Goal: Task Accomplishment & Management: Complete application form

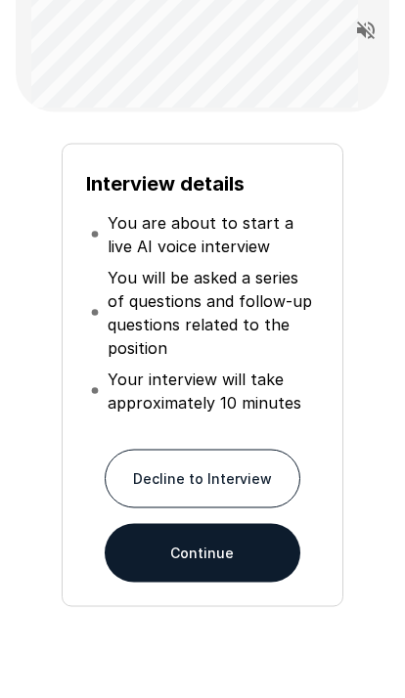
scroll to position [186, 0]
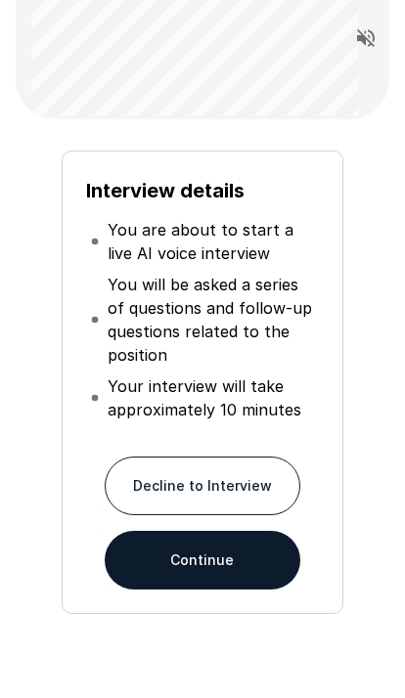
click at [194, 323] on button "Continue" at bounding box center [202, 560] width 195 height 59
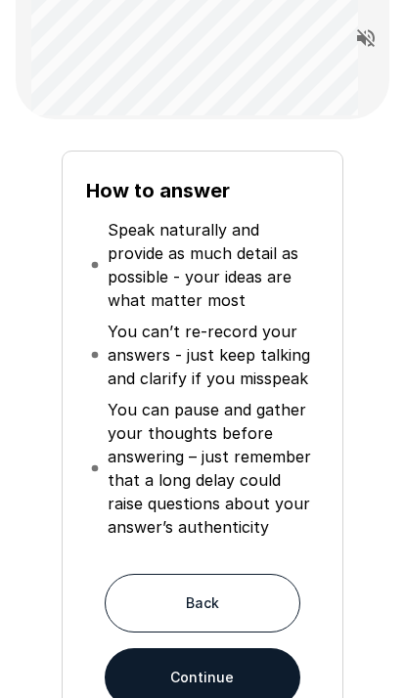
click at [232, 323] on button "Continue" at bounding box center [202, 677] width 195 height 59
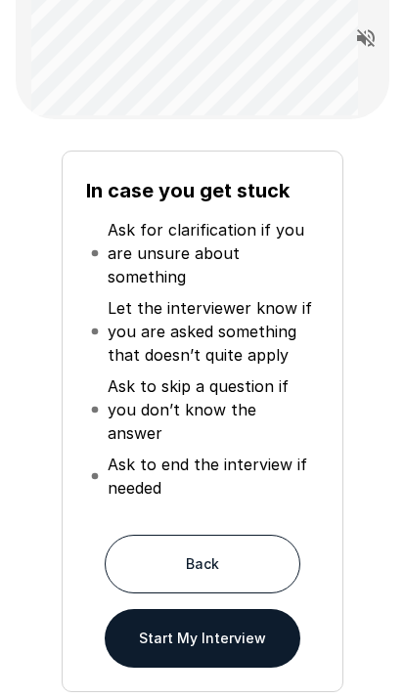
click at [221, 323] on button "Start My Interview" at bounding box center [202, 638] width 195 height 59
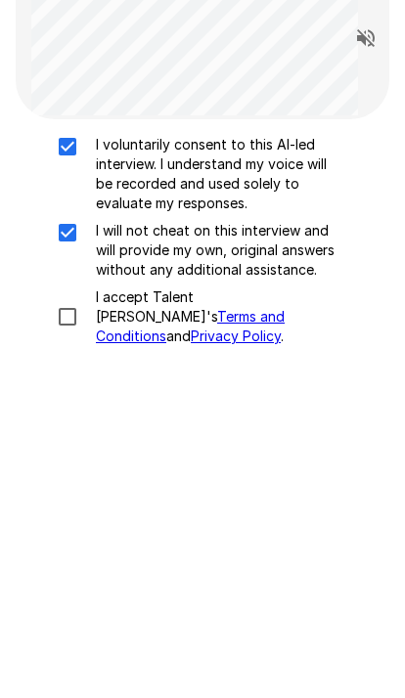
scroll to position [88, 0]
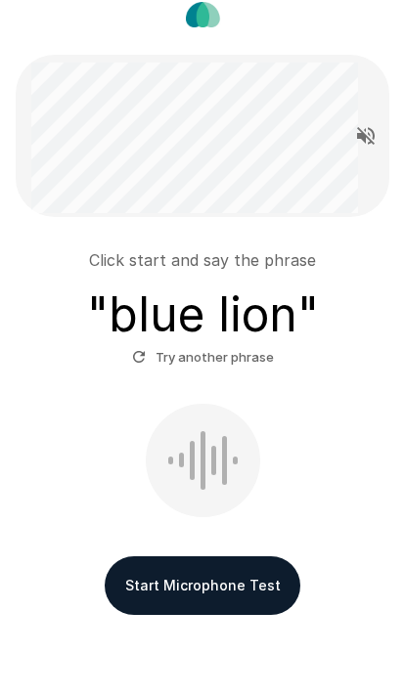
click at [216, 323] on button "Start Microphone Test" at bounding box center [202, 585] width 195 height 59
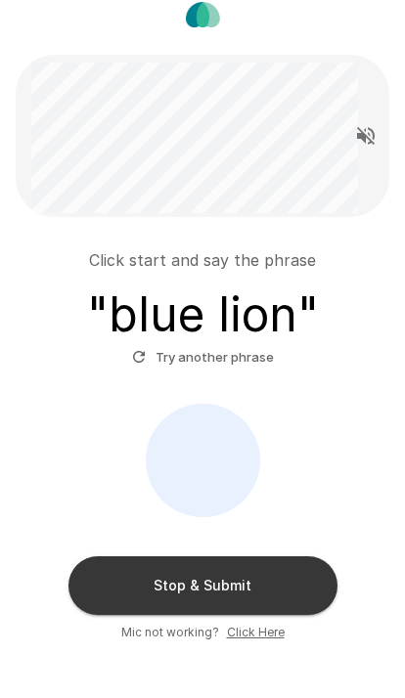
click at [237, 323] on button "Stop & Submit" at bounding box center [202, 585] width 269 height 59
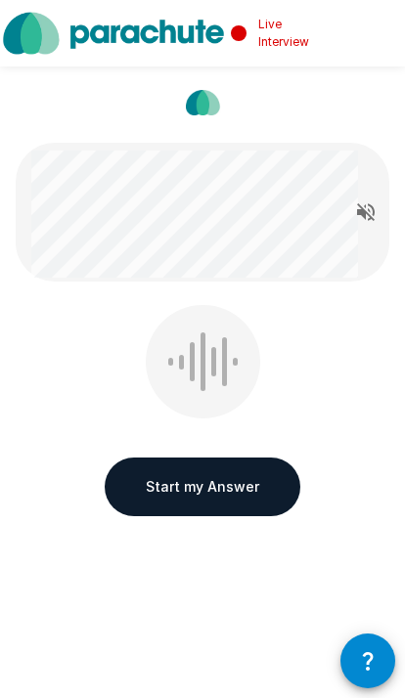
click at [367, 216] on icon "Read questions aloud" at bounding box center [365, 211] width 23 height 23
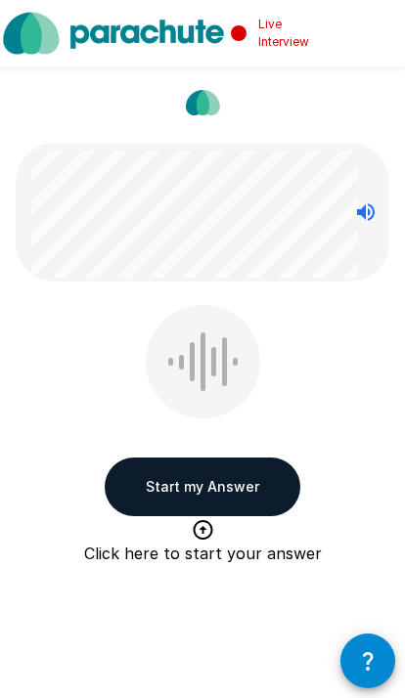
click at [223, 323] on button "Start my Answer" at bounding box center [202, 486] width 195 height 59
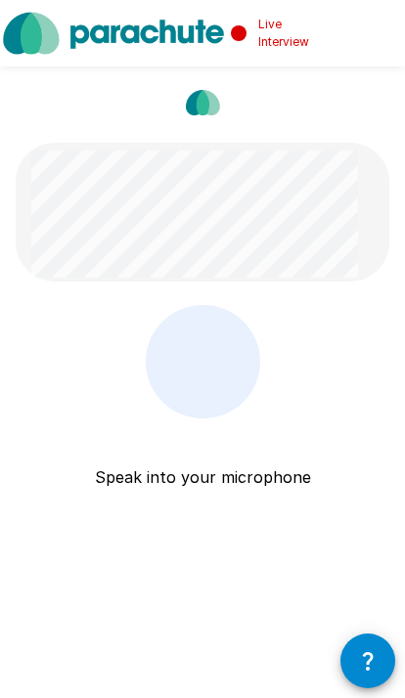
click at [219, 323] on p "Speak into your microphone" at bounding box center [203, 453] width 216 height 70
click at [370, 323] on icon "button" at bounding box center [367, 660] width 23 height 23
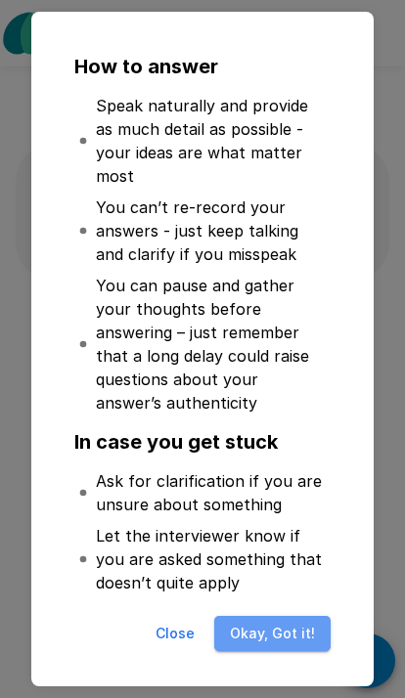
click at [285, 323] on button "Okay, Got it!" at bounding box center [272, 634] width 116 height 36
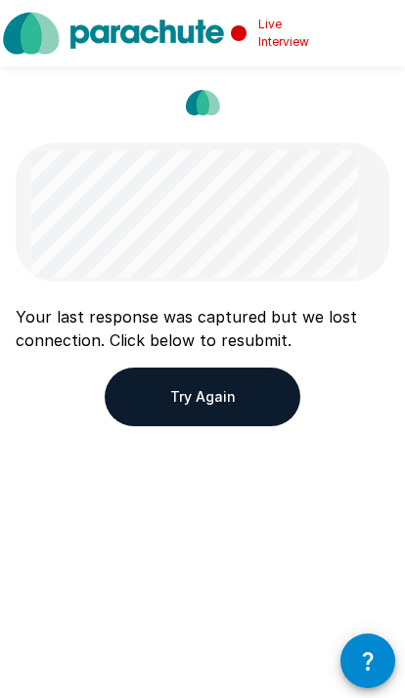
click at [261, 323] on button "Try Again" at bounding box center [202, 396] width 195 height 59
click at [249, 323] on button "Try Again" at bounding box center [202, 396] width 195 height 59
click at [232, 323] on button "Try Again" at bounding box center [202, 396] width 195 height 59
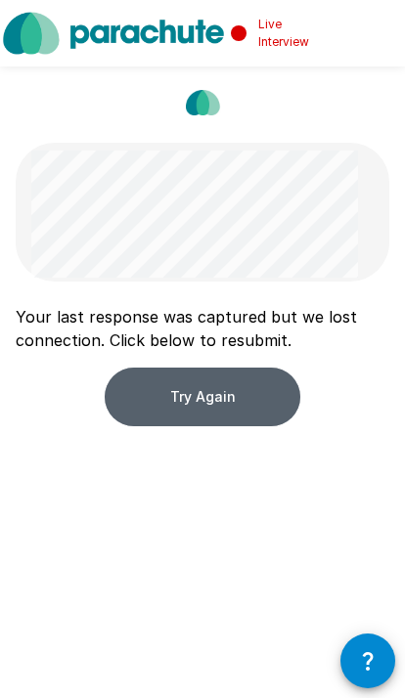
click at [164, 323] on button "Try Again" at bounding box center [202, 396] width 195 height 59
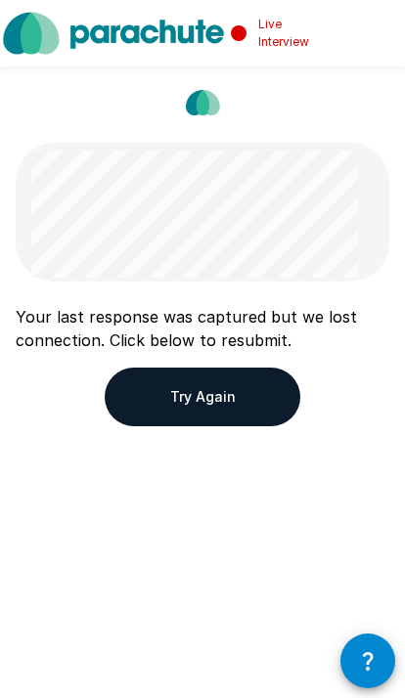
click at [370, 323] on button "button" at bounding box center [367, 660] width 55 height 55
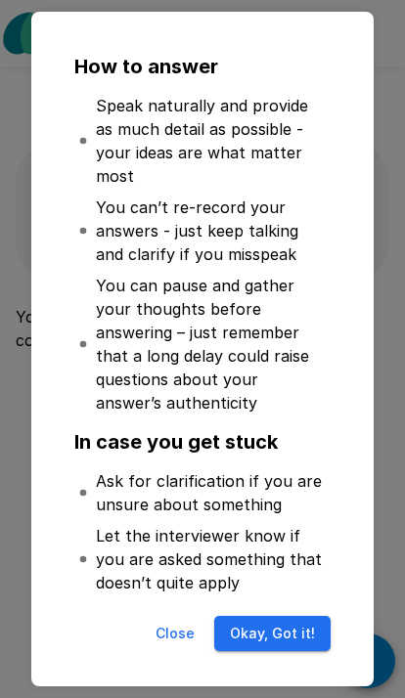
click at [291, 323] on button "Okay, Got it!" at bounding box center [272, 634] width 116 height 36
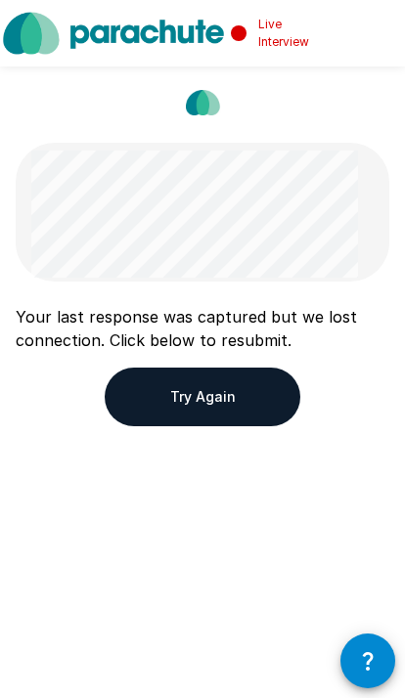
click at [261, 323] on button "Try Again" at bounding box center [202, 396] width 195 height 59
click at [219, 323] on button "Try Again" at bounding box center [202, 396] width 195 height 59
click at [221, 323] on button "Try Again" at bounding box center [202, 396] width 195 height 59
click at [258, 323] on button "Try Again" at bounding box center [202, 396] width 195 height 59
click at [265, 323] on button "Try Again" at bounding box center [202, 396] width 195 height 59
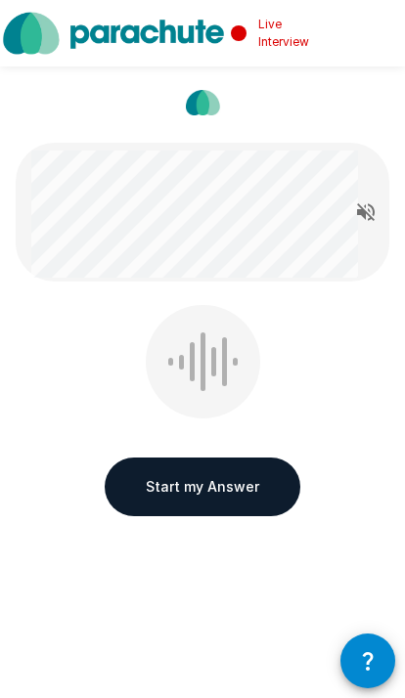
click at [222, 478] on button "Start my Answer" at bounding box center [202, 486] width 195 height 59
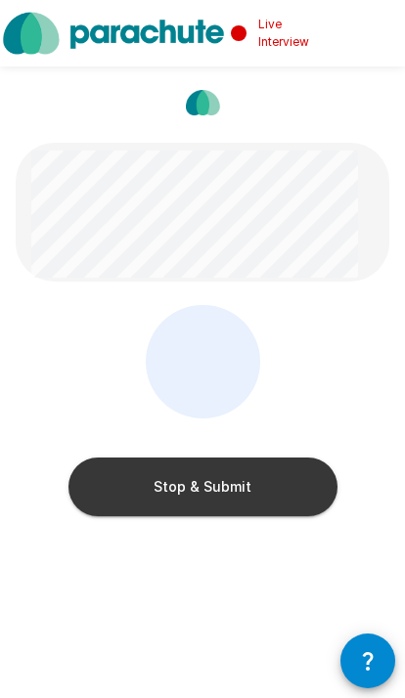
click at [238, 500] on button "Stop & Submit" at bounding box center [202, 486] width 269 height 59
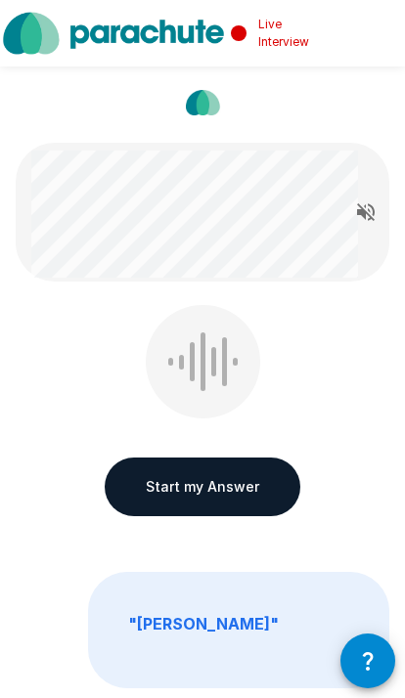
click at [244, 481] on button "Start my Answer" at bounding box center [202, 486] width 195 height 59
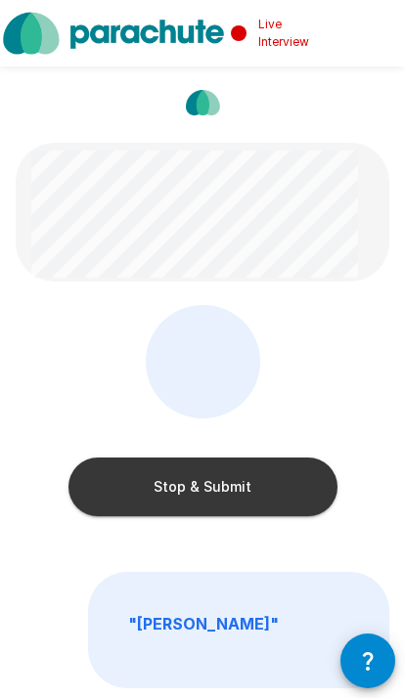
click at [243, 478] on button "Stop & Submit" at bounding box center [202, 486] width 269 height 59
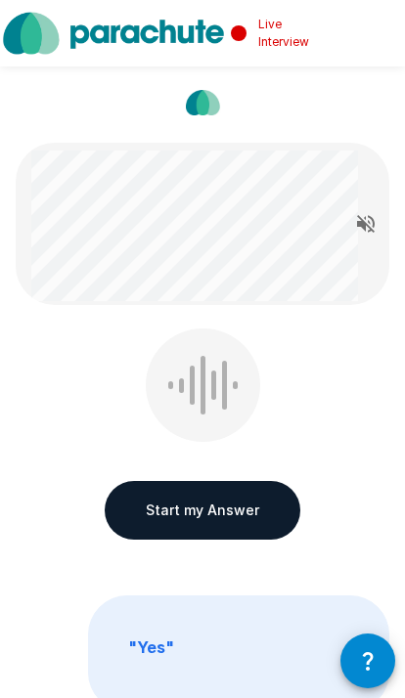
click at [235, 498] on button "Start my Answer" at bounding box center [202, 510] width 195 height 59
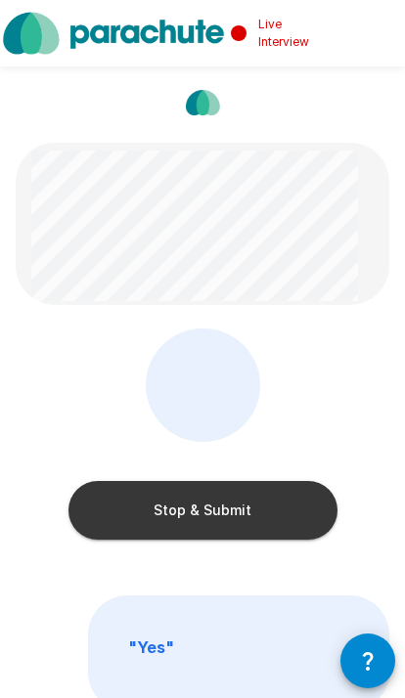
click at [270, 518] on button "Stop & Submit" at bounding box center [202, 510] width 269 height 59
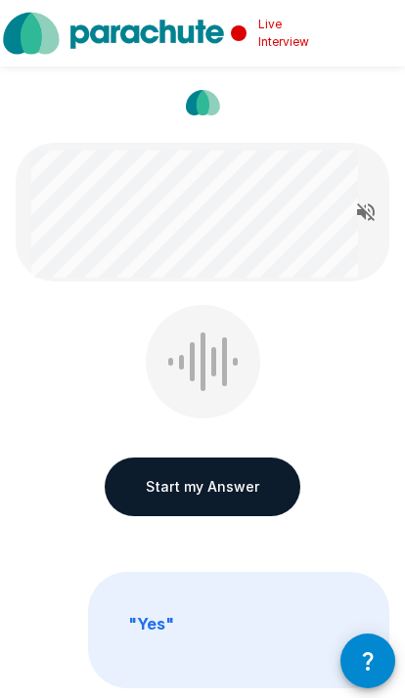
click at [240, 481] on button "Start my Answer" at bounding box center [202, 486] width 195 height 59
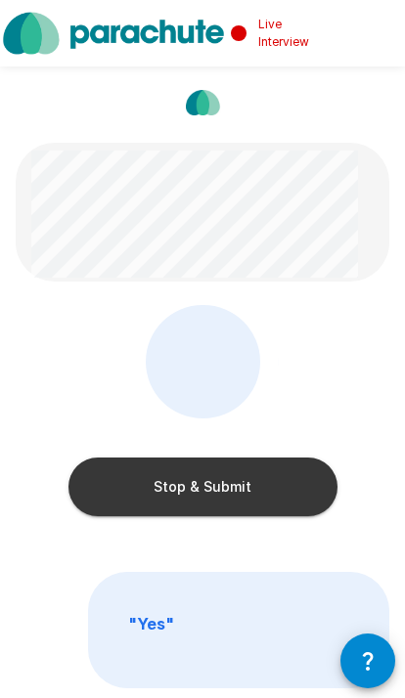
click at [267, 475] on button "Stop & Submit" at bounding box center [202, 486] width 269 height 59
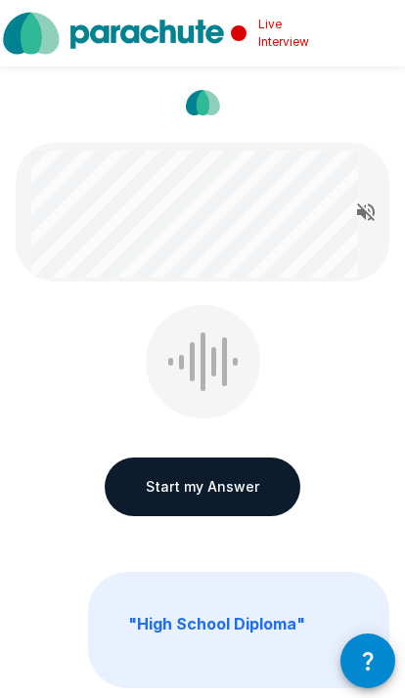
click at [238, 471] on button "Start my Answer" at bounding box center [202, 486] width 195 height 59
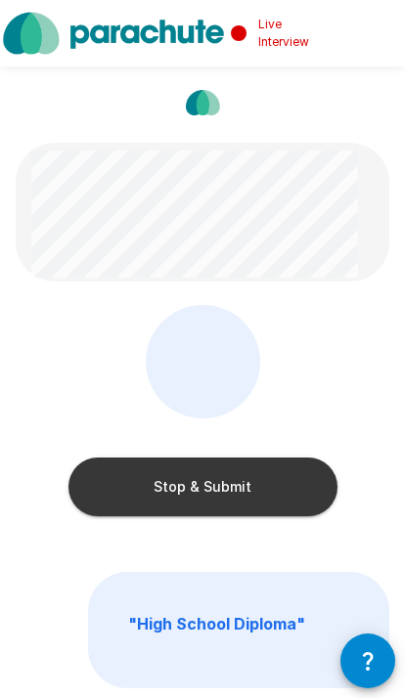
click at [274, 475] on button "Stop & Submit" at bounding box center [202, 486] width 269 height 59
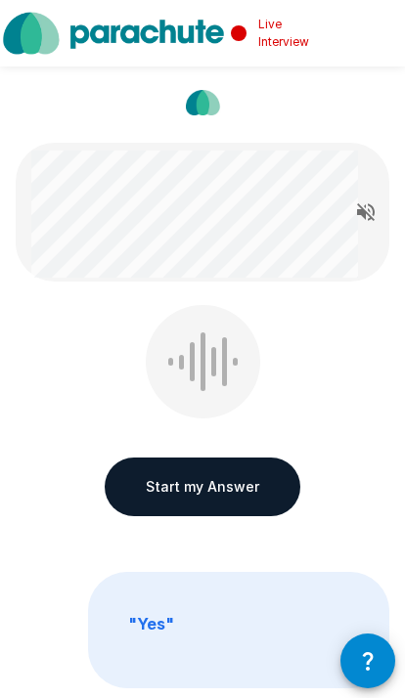
click at [243, 479] on button "Start my Answer" at bounding box center [202, 486] width 195 height 59
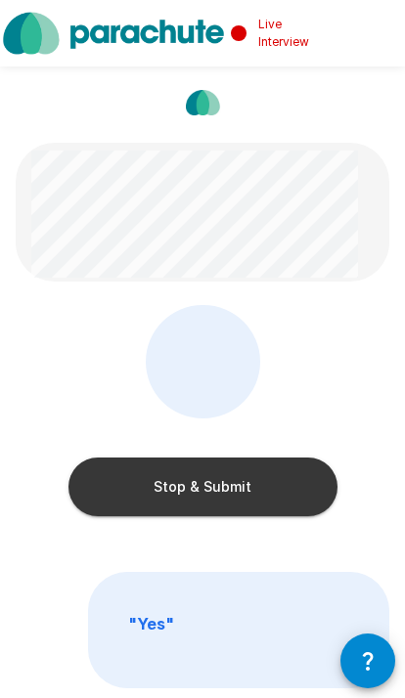
click at [237, 489] on button "Stop & Submit" at bounding box center [202, 486] width 269 height 59
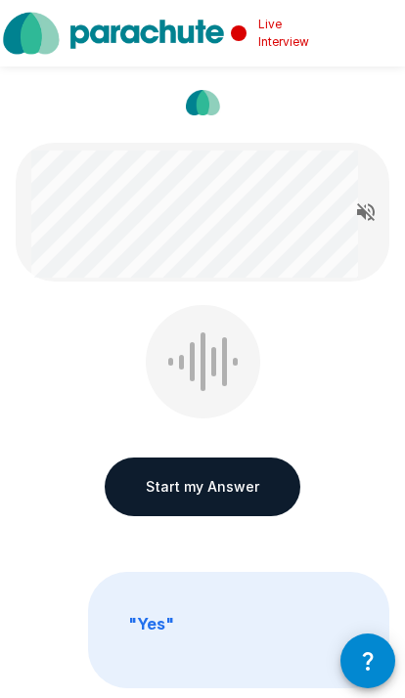
click at [231, 496] on button "Start my Answer" at bounding box center [202, 486] width 195 height 59
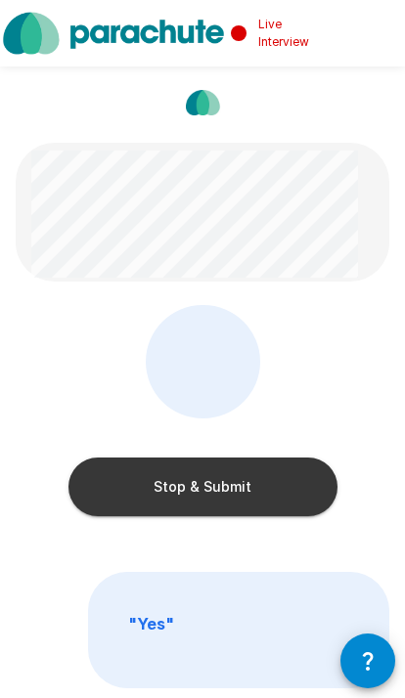
click at [262, 485] on button "Stop & Submit" at bounding box center [202, 486] width 269 height 59
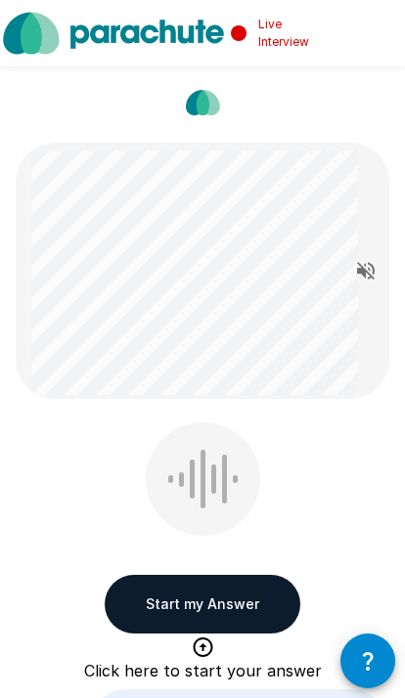
click at [240, 596] on button "Start my Answer" at bounding box center [202, 604] width 195 height 59
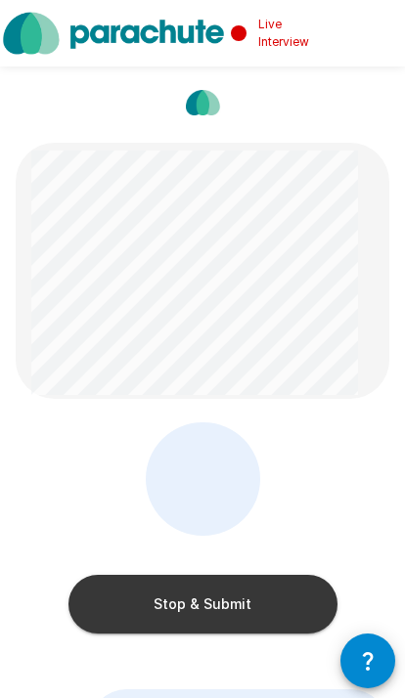
click at [242, 598] on button "Stop & Submit" at bounding box center [202, 604] width 269 height 59
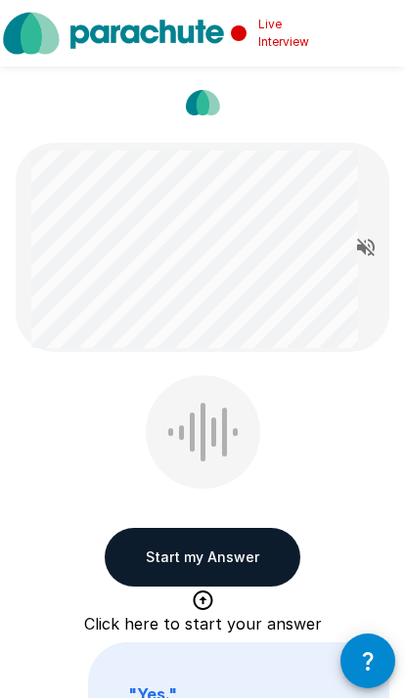
click at [229, 553] on button "Start my Answer" at bounding box center [202, 557] width 195 height 59
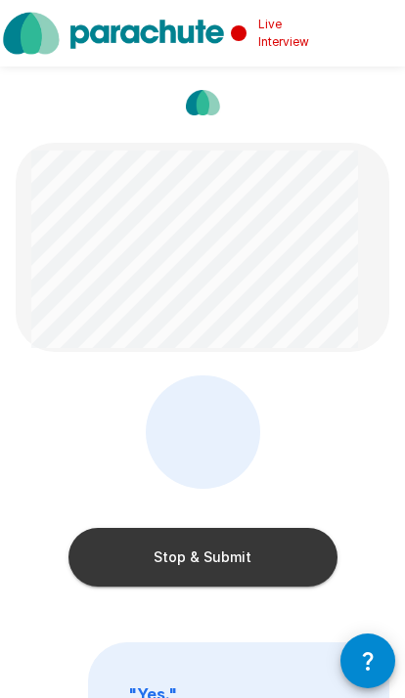
click at [232, 559] on button "Stop & Submit" at bounding box center [202, 557] width 269 height 59
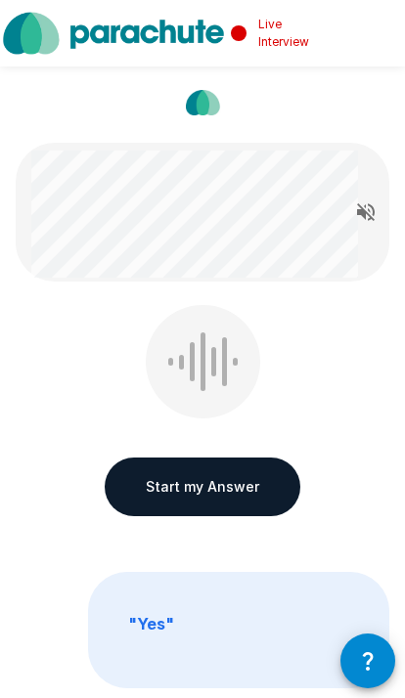
click at [234, 487] on button "Start my Answer" at bounding box center [202, 486] width 195 height 59
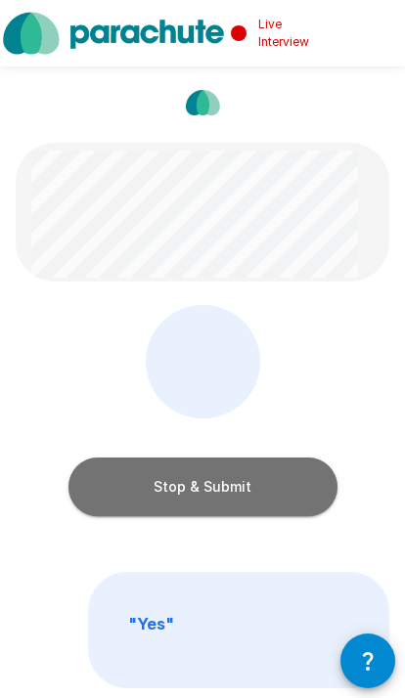
click at [273, 496] on button "Stop & Submit" at bounding box center [202, 486] width 269 height 59
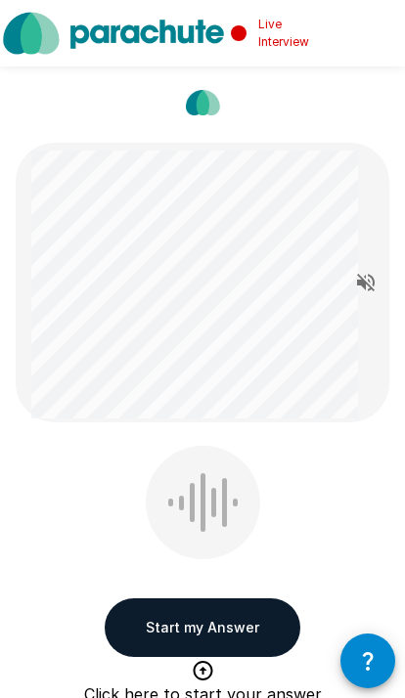
click at [224, 629] on button "Start my Answer" at bounding box center [202, 627] width 195 height 59
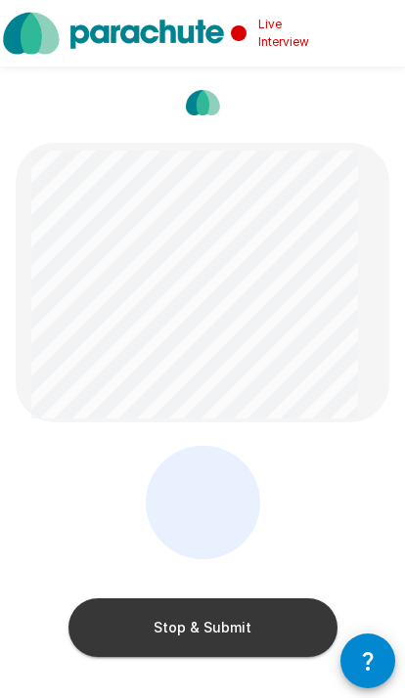
click at [237, 644] on button "Stop & Submit" at bounding box center [202, 627] width 269 height 59
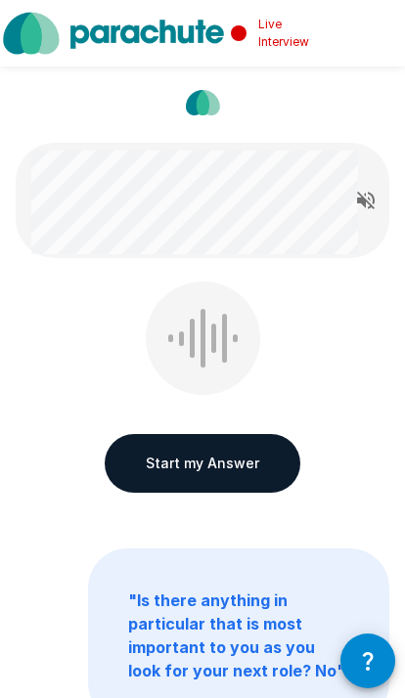
click at [258, 467] on button "Start my Answer" at bounding box center [202, 463] width 195 height 59
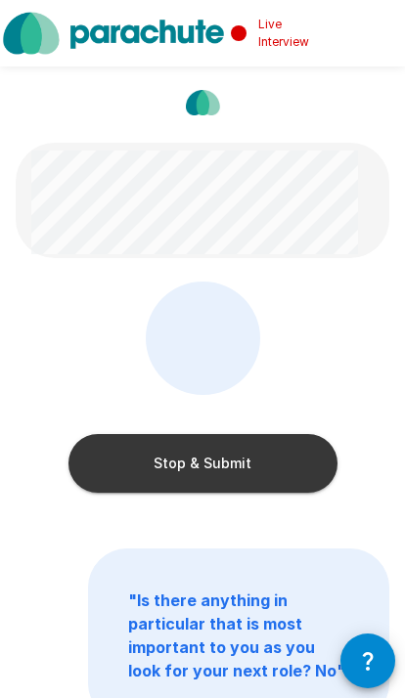
click at [297, 460] on button "Stop & Submit" at bounding box center [202, 463] width 269 height 59
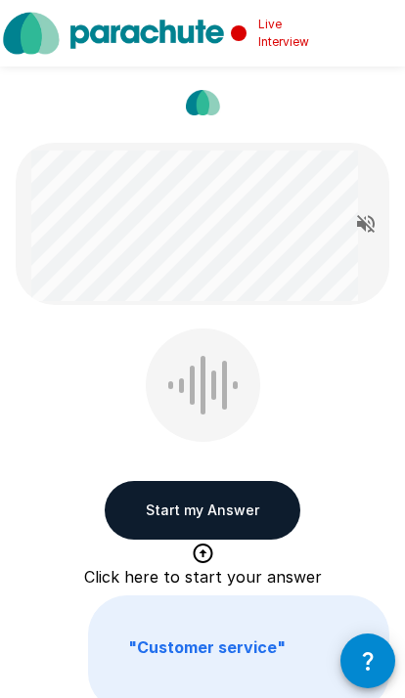
click at [195, 507] on button "Start my Answer" at bounding box center [202, 510] width 195 height 59
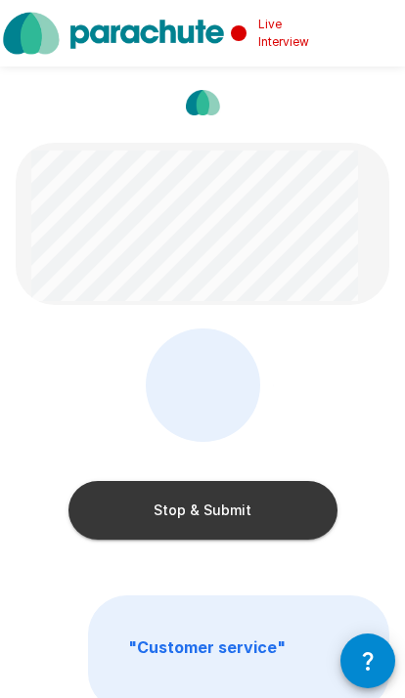
click at [208, 510] on button "Stop & Submit" at bounding box center [202, 510] width 269 height 59
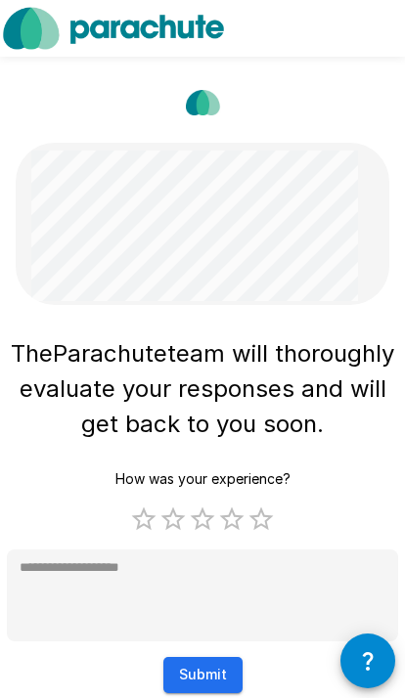
type textarea "*"
